Goal: Check status: Check status

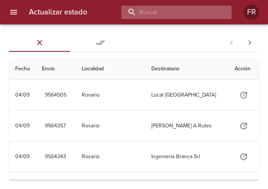
click at [182, 11] on input "buscar" at bounding box center [169, 12] width 97 height 13
type input "9406340"
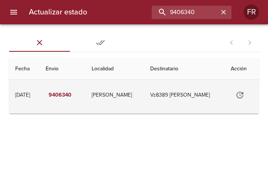
click at [239, 95] on icon "Tabla de envíos del cliente" at bounding box center [239, 94] width 9 height 9
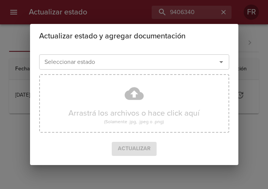
click at [218, 60] on icon "Abrir" at bounding box center [220, 61] width 9 height 9
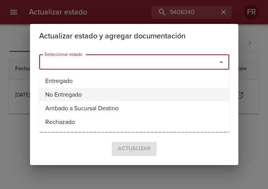
click at [57, 81] on li "Entregado" at bounding box center [134, 81] width 190 height 14
type input "Entregado"
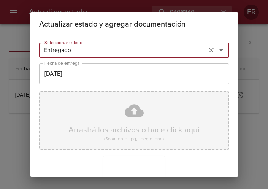
scroll to position [108, 0]
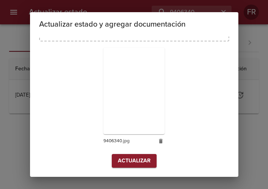
click at [126, 161] on span "Actualizar" at bounding box center [134, 160] width 33 height 9
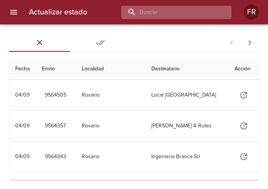
click at [192, 7] on input "buscar" at bounding box center [169, 12] width 97 height 13
type input "9551212"
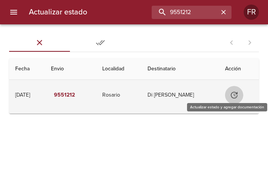
click at [234, 96] on icon "Tabla de envíos del cliente" at bounding box center [233, 94] width 9 height 9
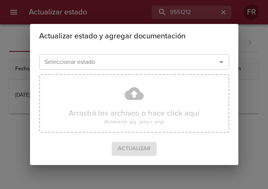
click at [220, 64] on icon "Abrir" at bounding box center [220, 61] width 9 height 9
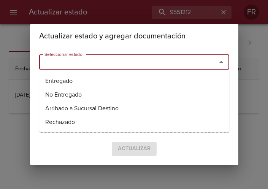
click at [77, 77] on li "Entregado" at bounding box center [134, 81] width 190 height 14
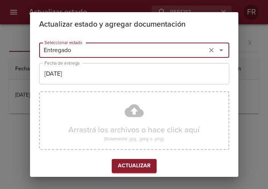
type input "Entregado"
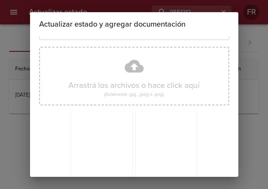
scroll to position [108, 0]
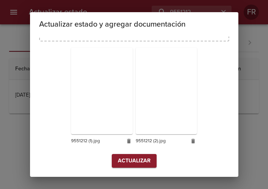
click at [140, 158] on span "Actualizar" at bounding box center [134, 160] width 33 height 9
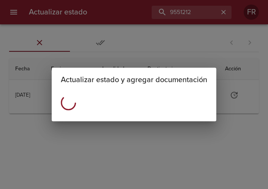
scroll to position [0, 0]
